Goal: Task Accomplishment & Management: Use online tool/utility

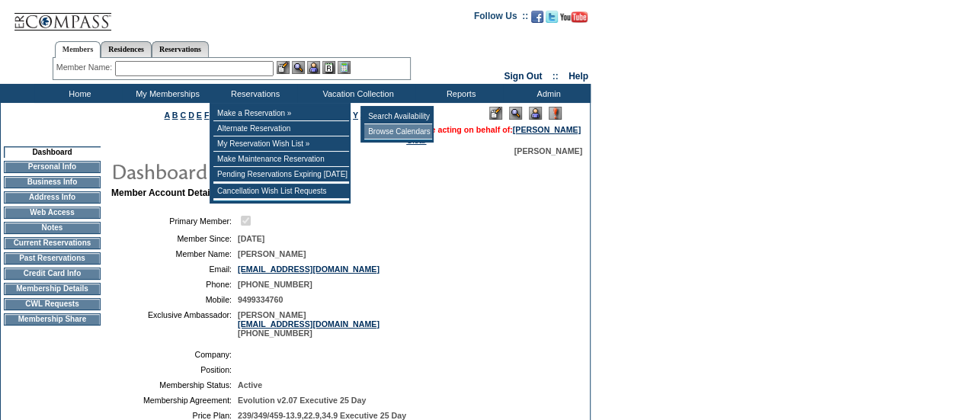
click at [387, 129] on td "Browse Calendars" at bounding box center [398, 131] width 68 height 15
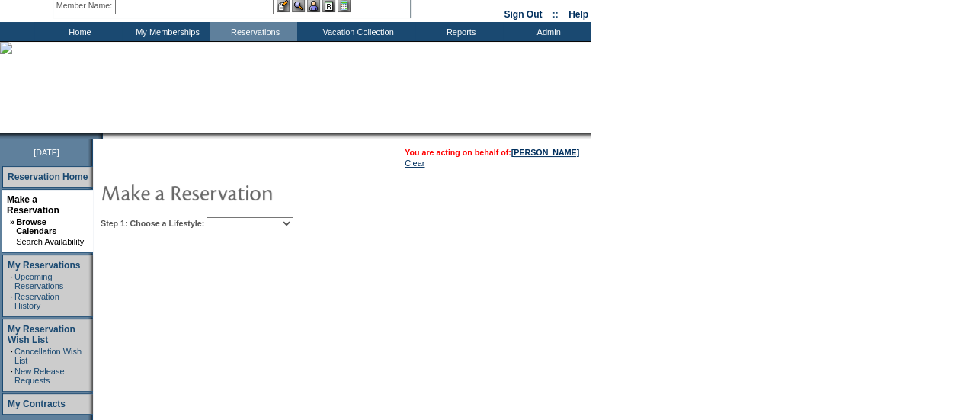
scroll to position [63, 0]
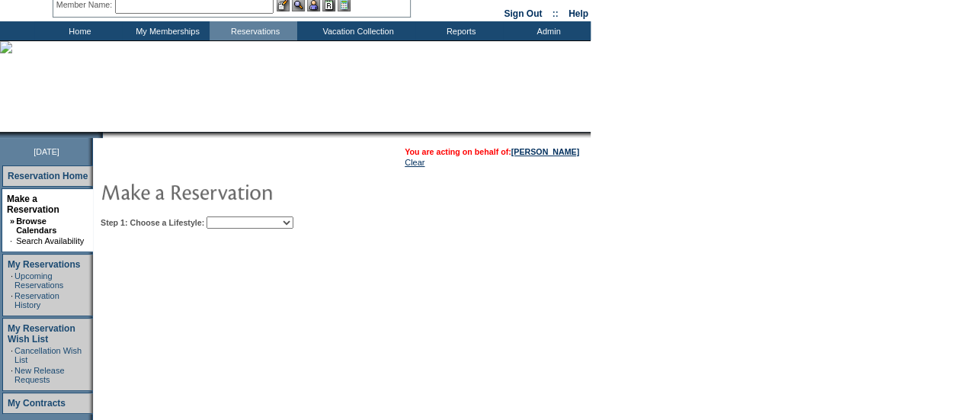
click at [290, 226] on select "Beach Leisure Metropolitan Mountain OIAL for Adventure OIAL for Couples OIAL fo…" at bounding box center [250, 222] width 87 height 12
select select "Beach"
click at [232, 216] on select "Beach Leisure Metropolitan Mountain OIAL for Adventure OIAL for Couples OIAL fo…" at bounding box center [250, 222] width 87 height 12
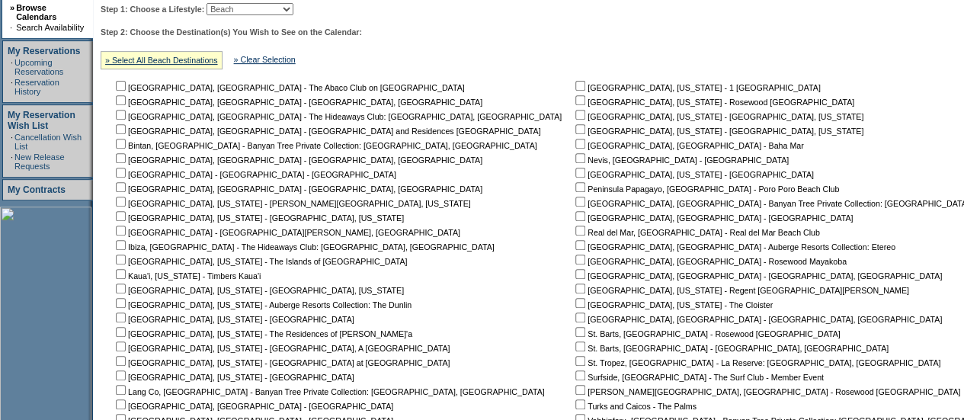
scroll to position [331, 0]
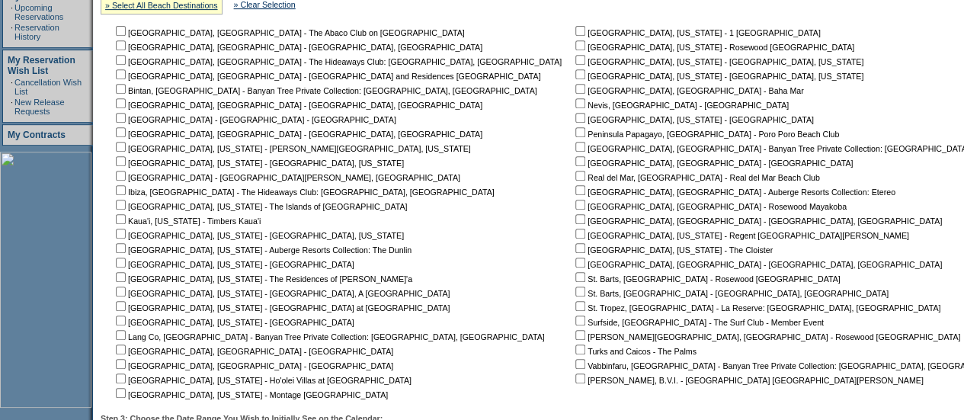
click at [126, 261] on input "checkbox" at bounding box center [121, 263] width 10 height 10
checkbox input "true"
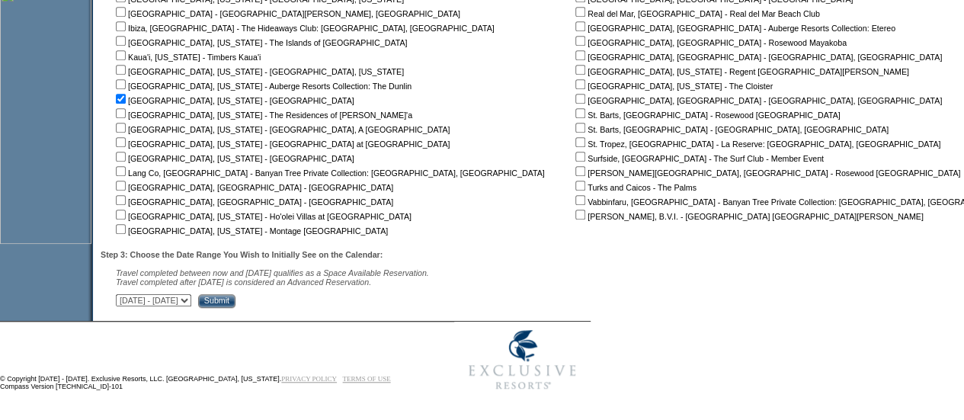
click at [236, 301] on input "Submit" at bounding box center [216, 301] width 37 height 14
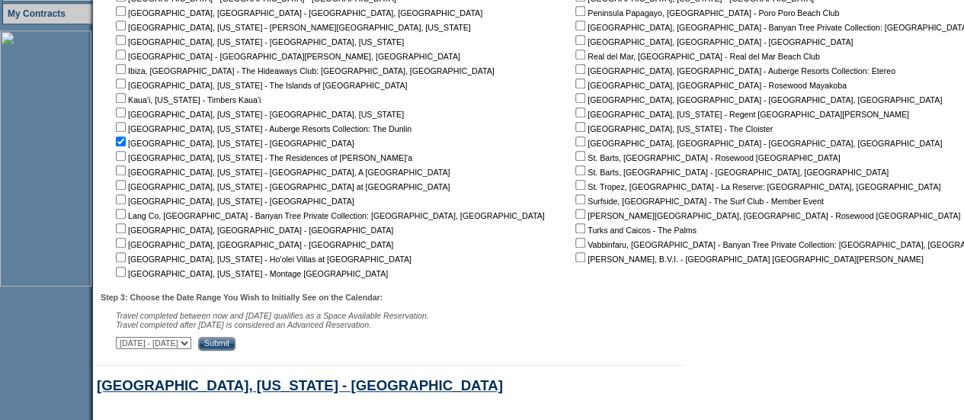
scroll to position [727, 0]
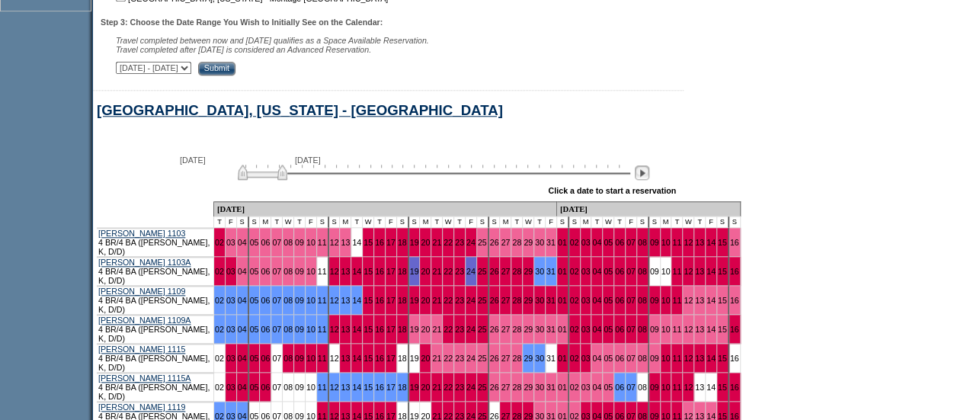
click at [646, 180] on img at bounding box center [642, 172] width 14 height 14
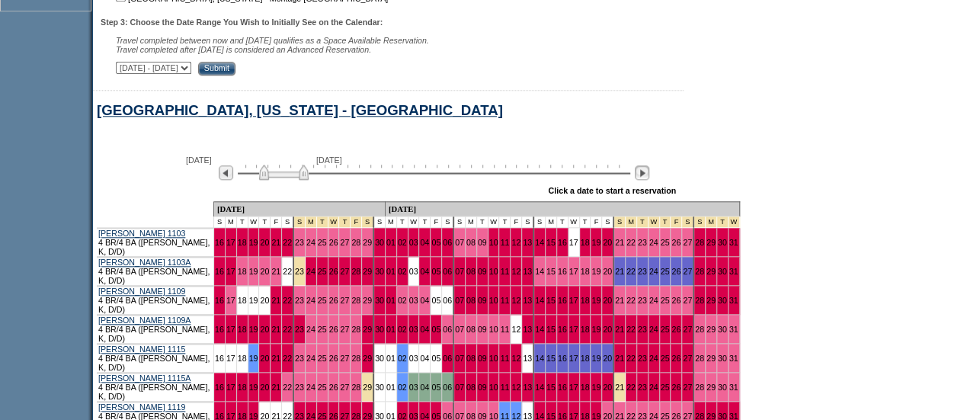
click at [646, 180] on img at bounding box center [642, 172] width 14 height 14
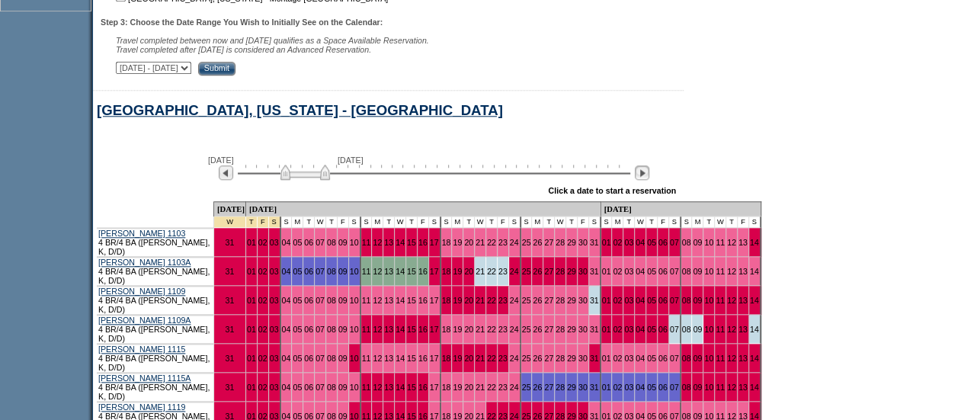
click at [646, 180] on img at bounding box center [642, 172] width 14 height 14
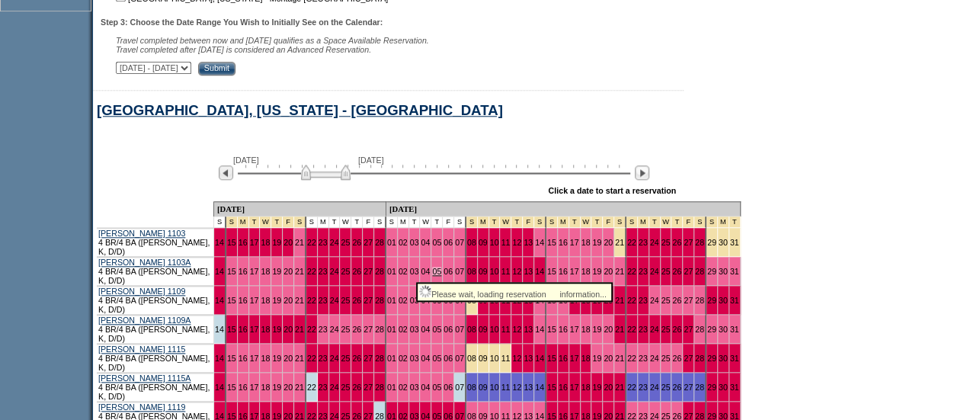
scroll to position [793, 0]
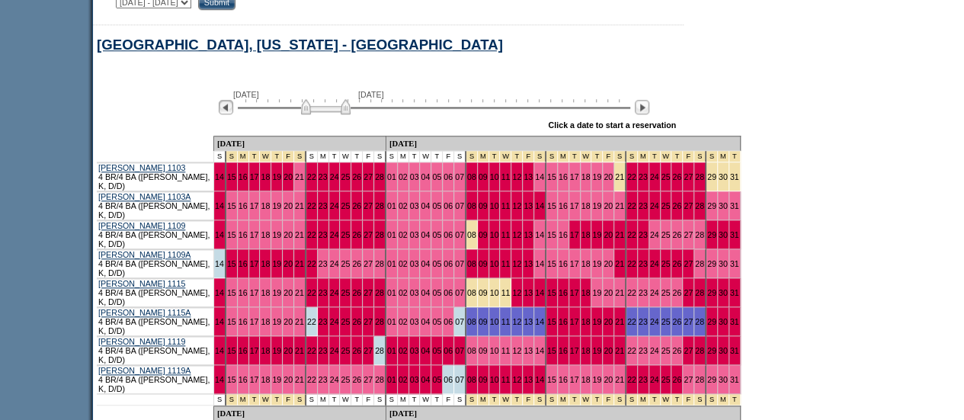
click at [233, 114] on img at bounding box center [226, 107] width 14 height 14
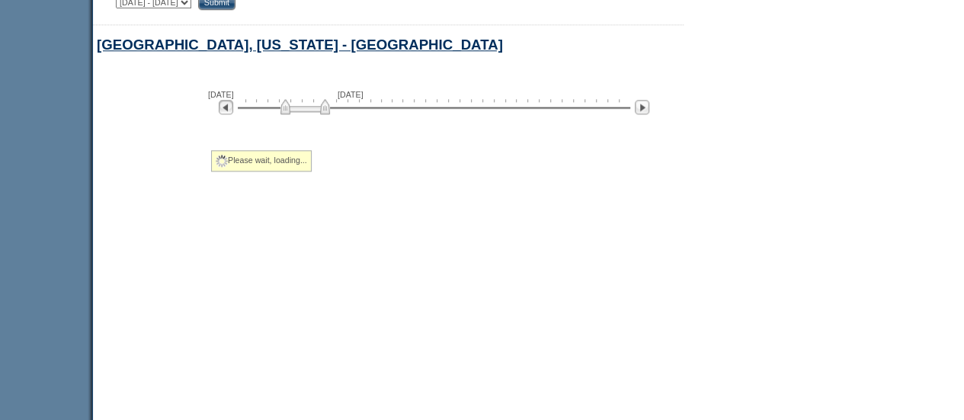
click at [233, 114] on img at bounding box center [226, 107] width 14 height 14
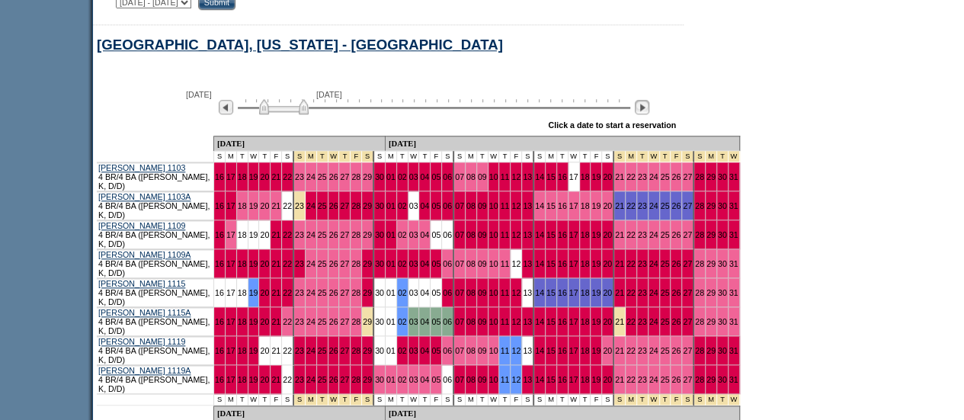
click at [649, 114] on img at bounding box center [642, 107] width 14 height 14
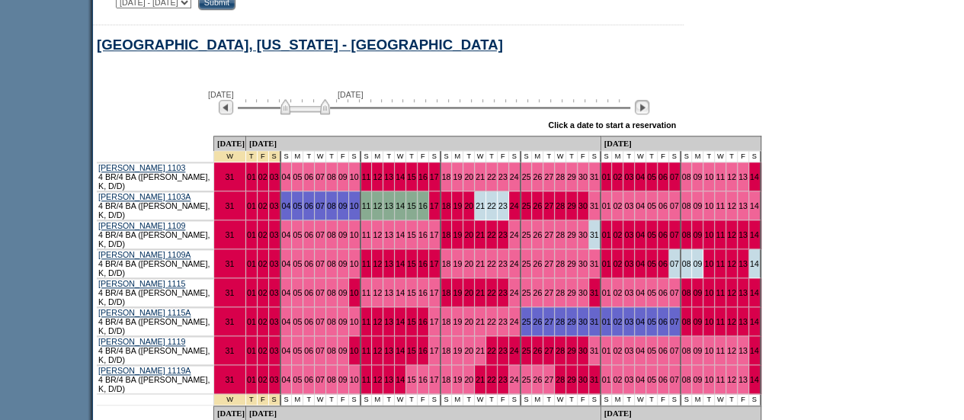
click at [649, 114] on img at bounding box center [642, 107] width 14 height 14
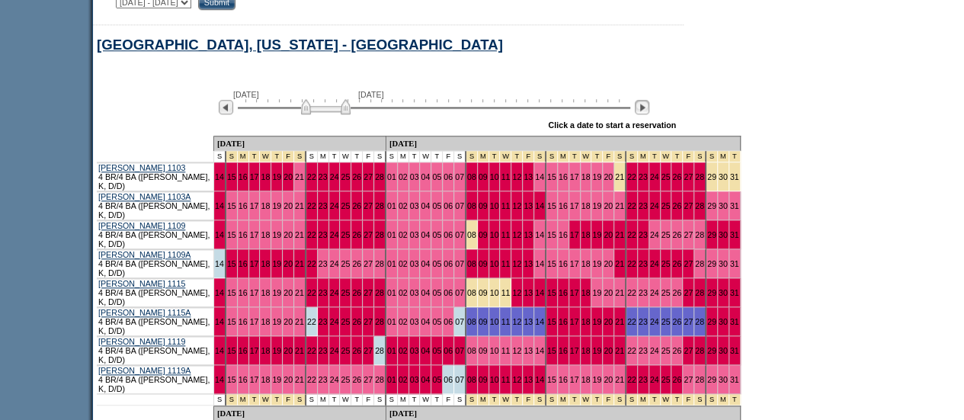
click at [649, 111] on img at bounding box center [642, 107] width 14 height 14
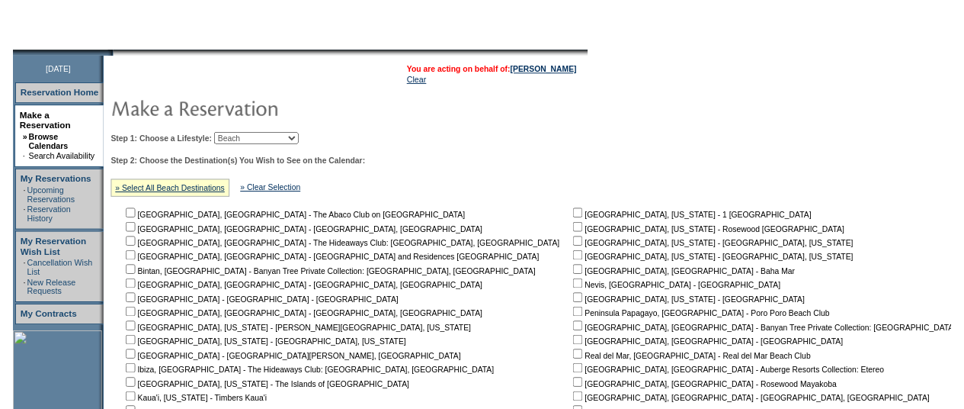
scroll to position [0, 0]
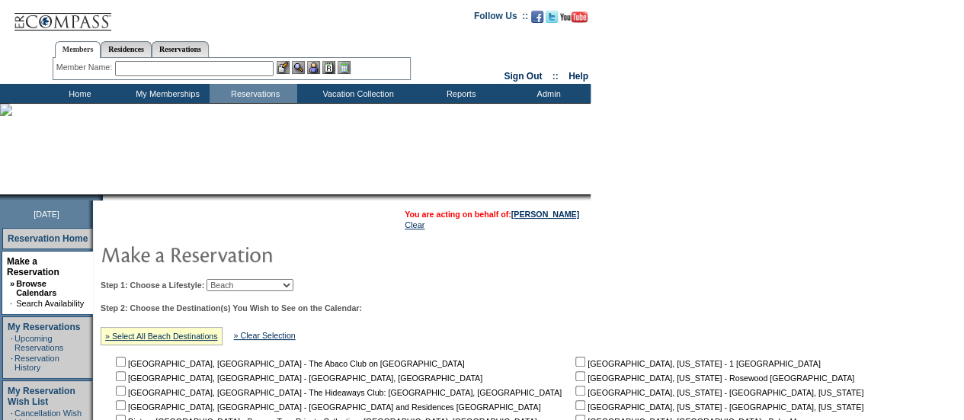
click at [181, 71] on input "text" at bounding box center [194, 68] width 159 height 15
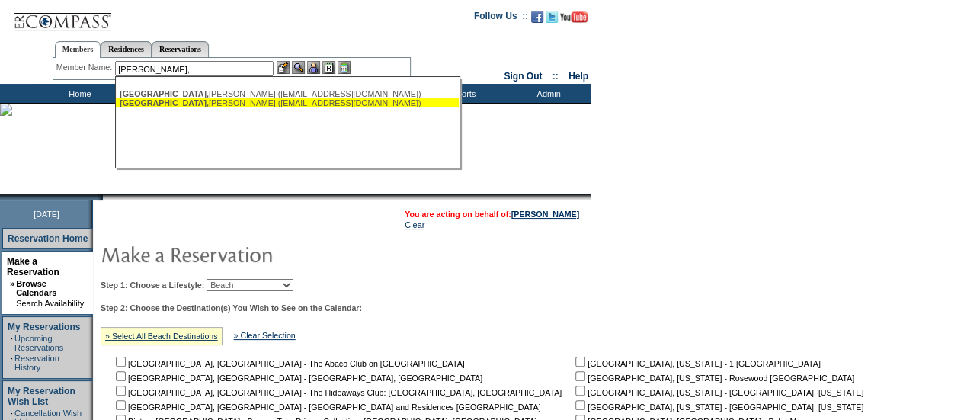
click at [207, 106] on div "Thornburg, Tom (tjthornburg67@gmail.com)" at bounding box center [287, 102] width 335 height 9
type input "Thornburg, Tom (tjthornburg67@gmail.com)"
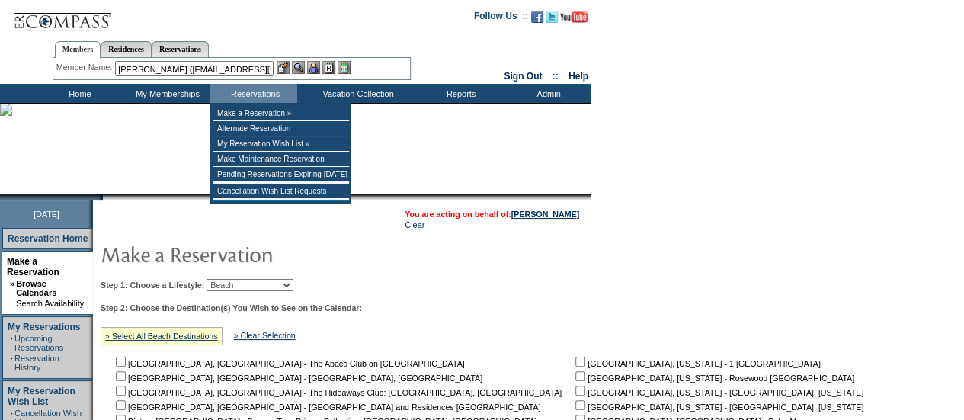
click at [314, 69] on img at bounding box center [313, 67] width 13 height 13
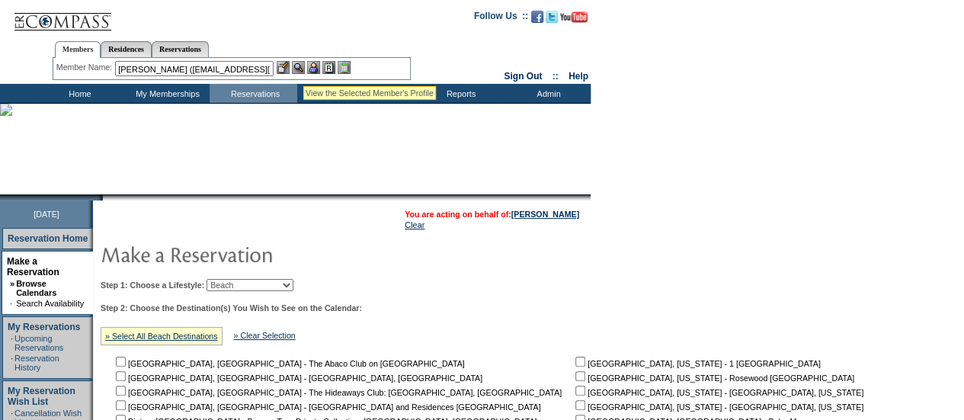
click at [303, 68] on img at bounding box center [298, 67] width 13 height 13
